Goal: Task Accomplishment & Management: Complete application form

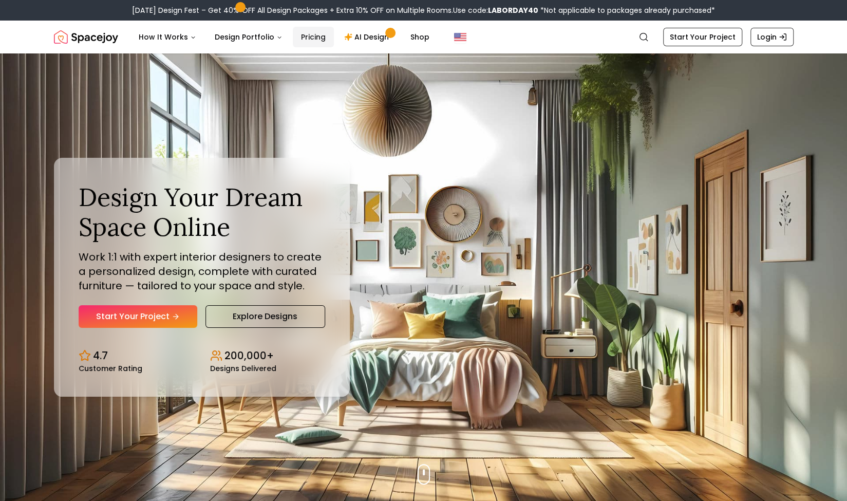
click at [304, 34] on link "Pricing" at bounding box center [313, 37] width 41 height 21
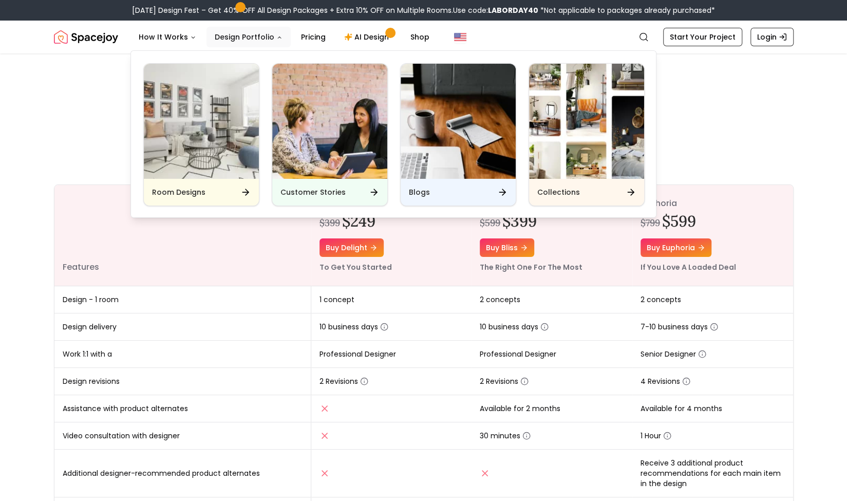
click at [274, 42] on button "Design Portfolio" at bounding box center [249, 37] width 84 height 21
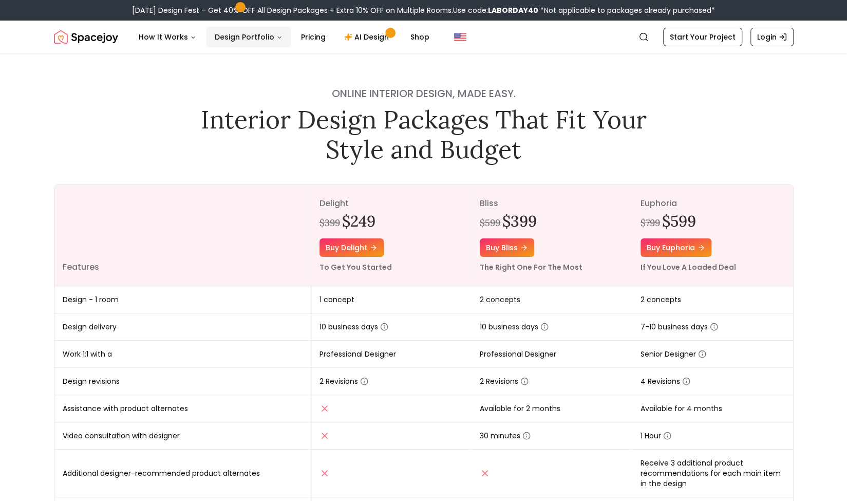
click at [274, 42] on button "Design Portfolio" at bounding box center [249, 37] width 84 height 21
click at [369, 33] on link "AI Design" at bounding box center [368, 37] width 64 height 21
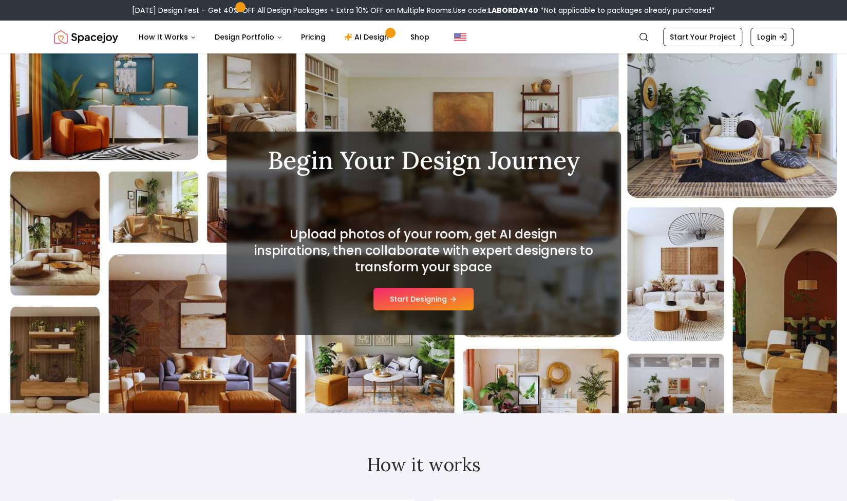
drag, startPoint x: 0, startPoint y: 0, endPoint x: 845, endPoint y: 41, distance: 846.3
click at [845, 41] on header "Spacejoy Search How It Works Design Portfolio Pricing AI Design Shop Search Sta…" at bounding box center [423, 37] width 847 height 33
click at [445, 297] on button "Start Designing" at bounding box center [424, 299] width 100 height 23
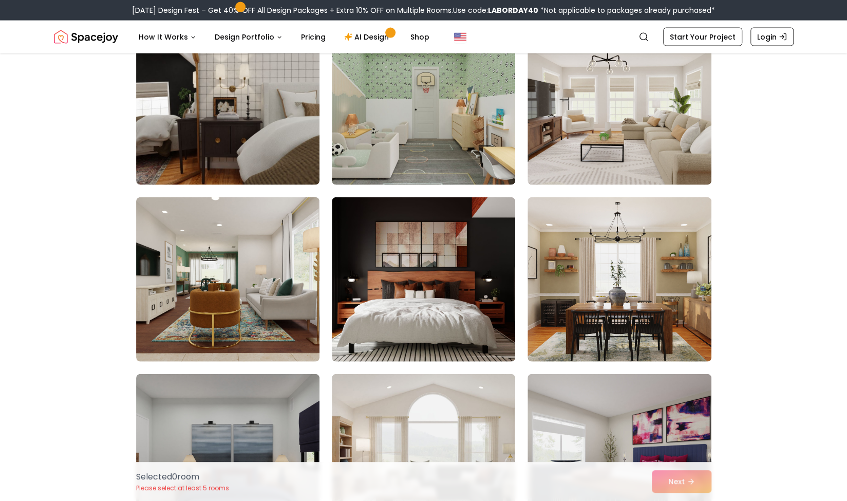
scroll to position [2096, 0]
